Goal: Check status

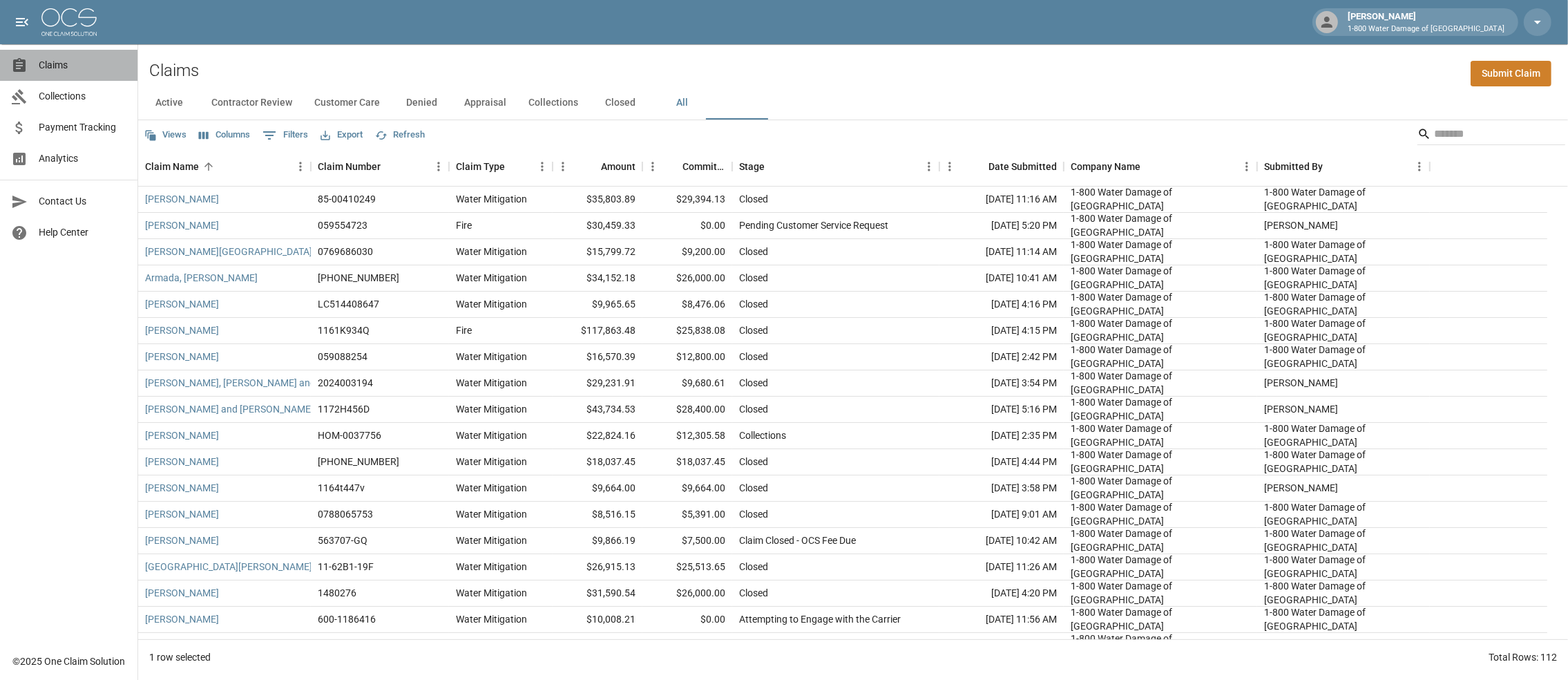
click at [64, 65] on span "Claims" at bounding box center [82, 65] width 87 height 15
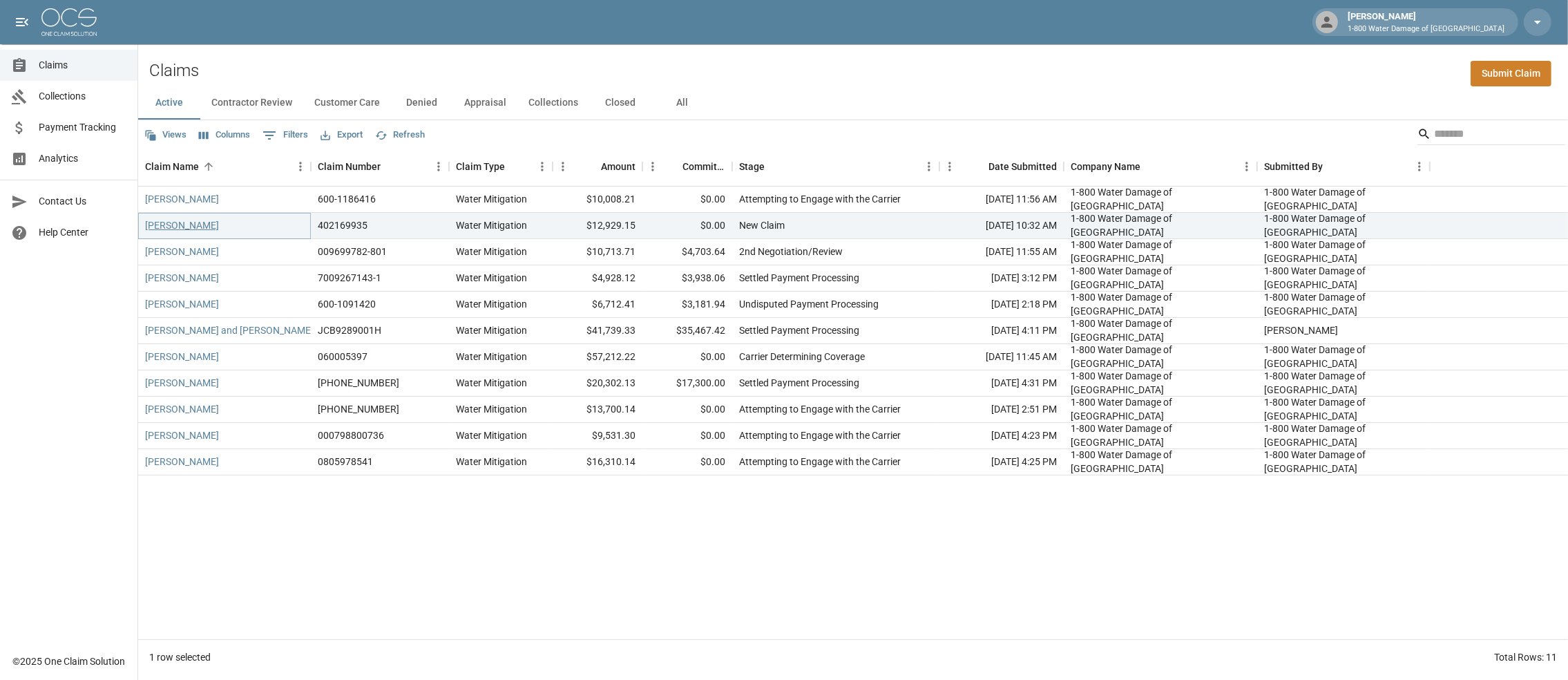
click at [152, 232] on link "[PERSON_NAME]" at bounding box center [182, 225] width 74 height 14
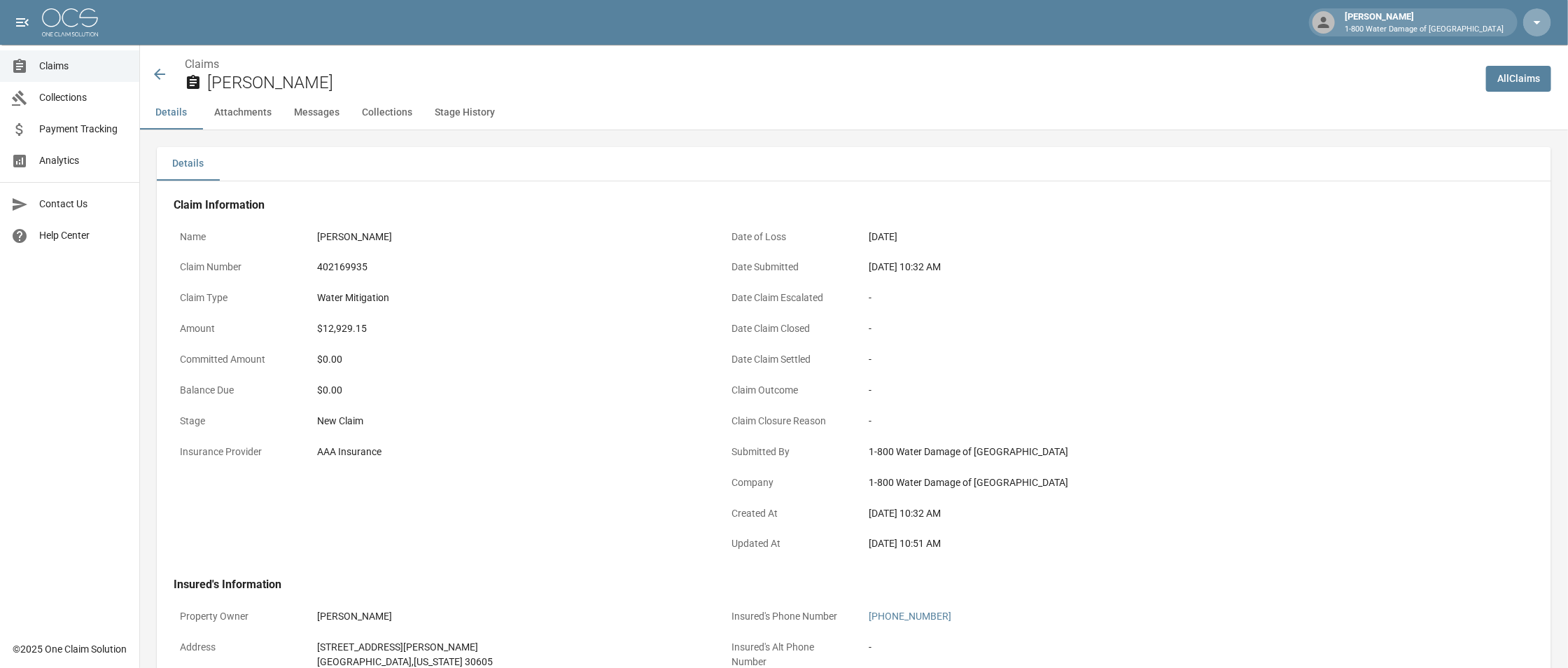
click at [1532, 19] on icon "button" at bounding box center [1537, 23] width 17 height 17
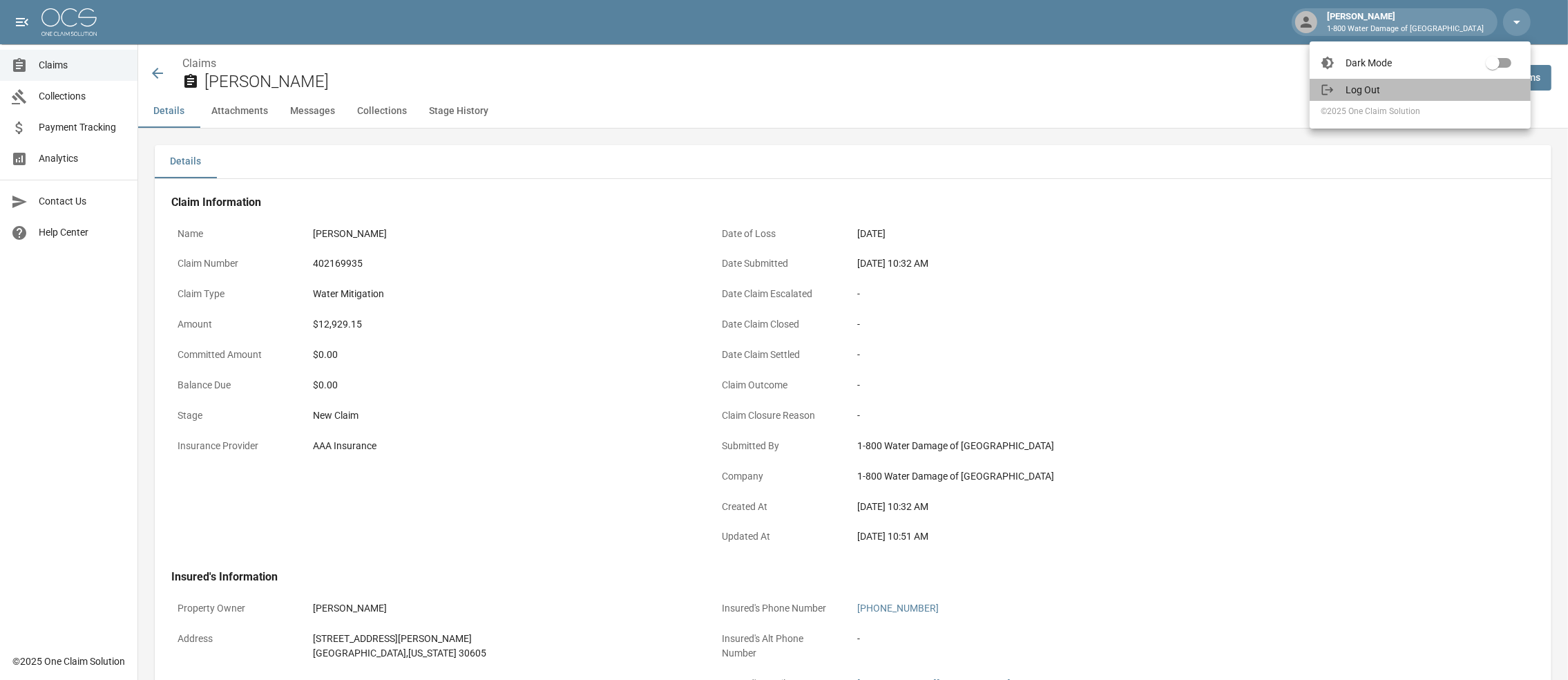
click at [1358, 90] on span "Log Out" at bounding box center [1432, 89] width 174 height 14
